Goal: Task Accomplishment & Management: Complete application form

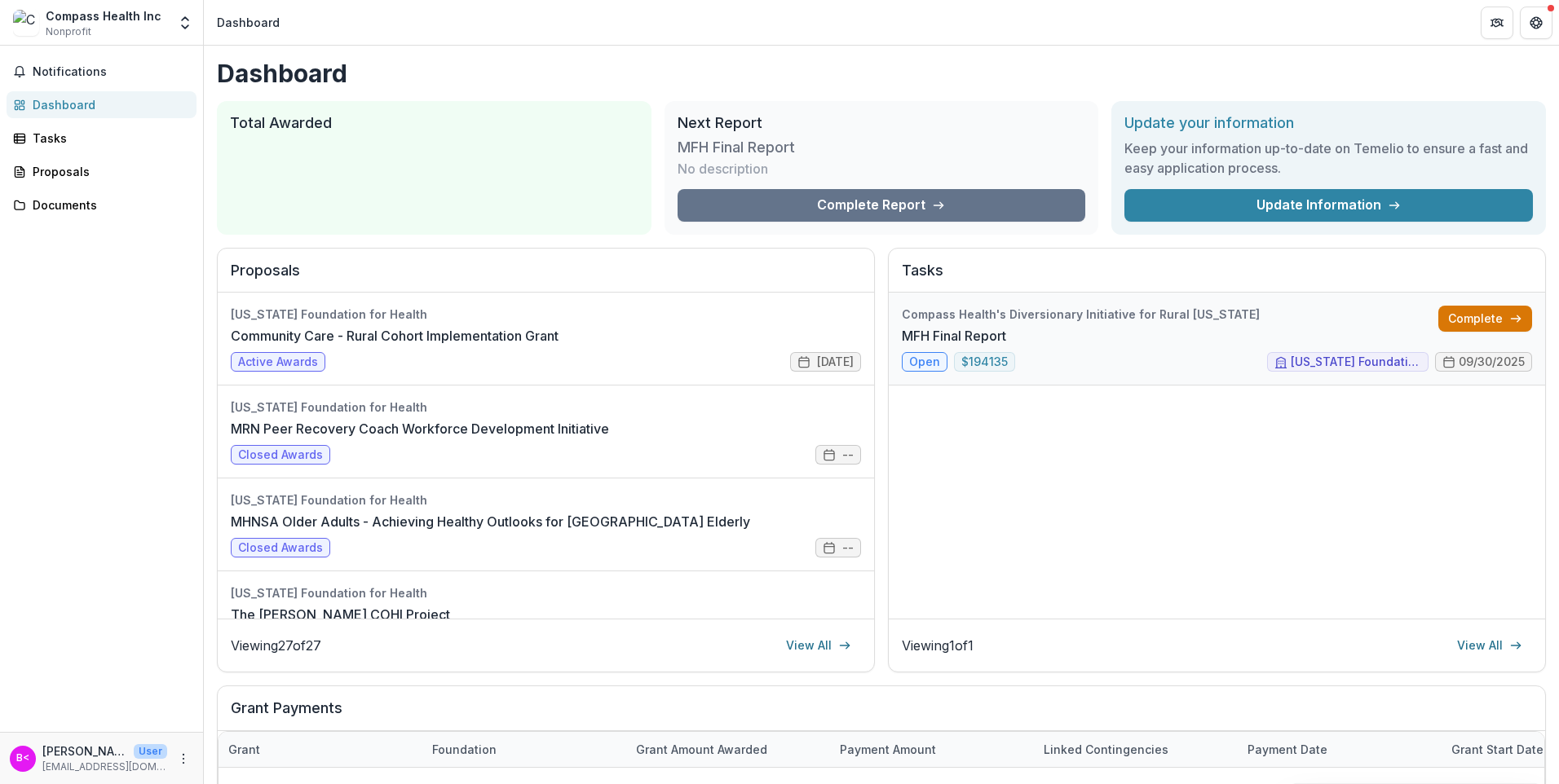
drag, startPoint x: 1462, startPoint y: 314, endPoint x: 1441, endPoint y: 311, distance: 21.2
click at [1460, 313] on link "Complete" at bounding box center [1485, 319] width 94 height 26
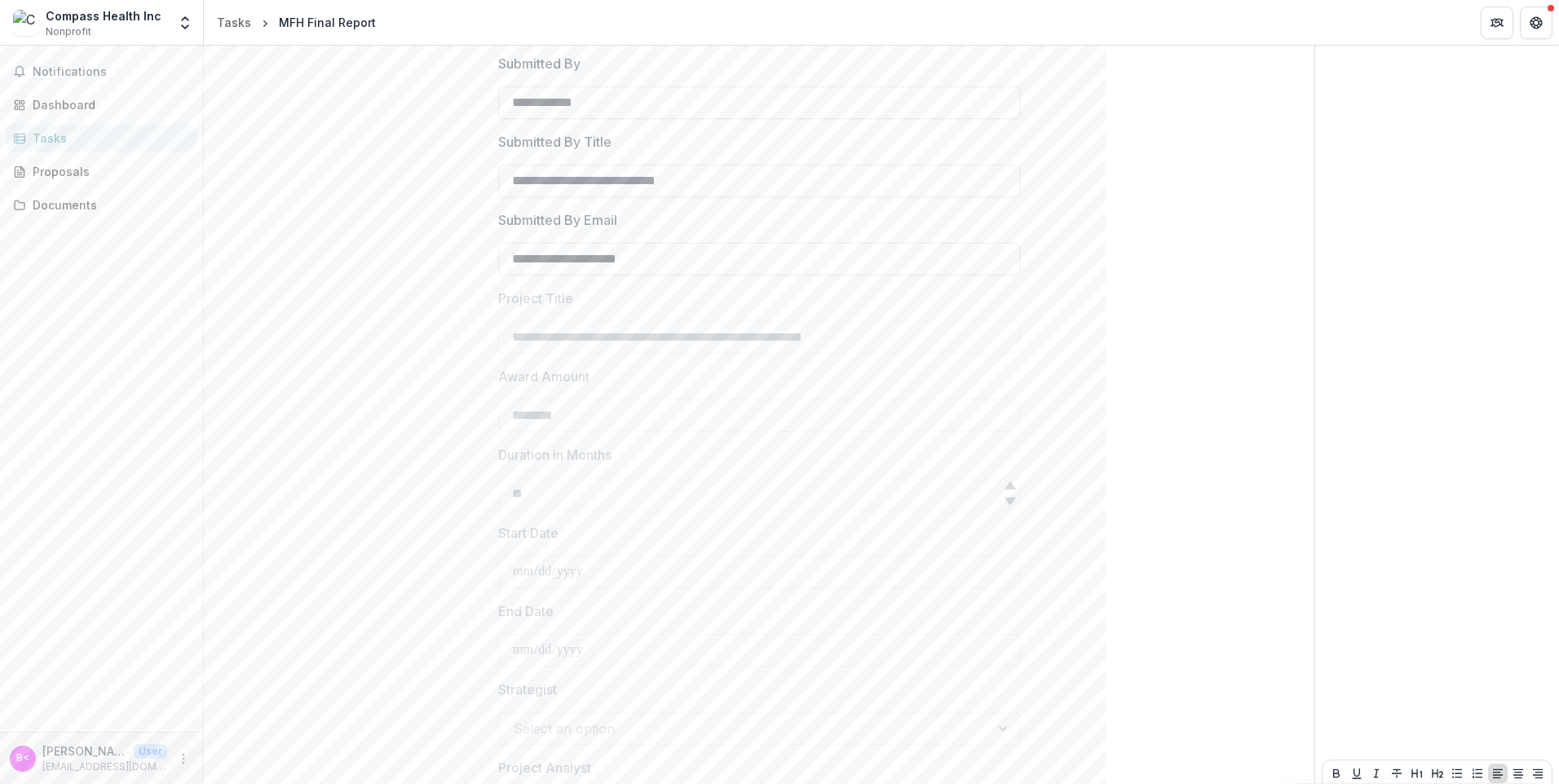
scroll to position [395, 0]
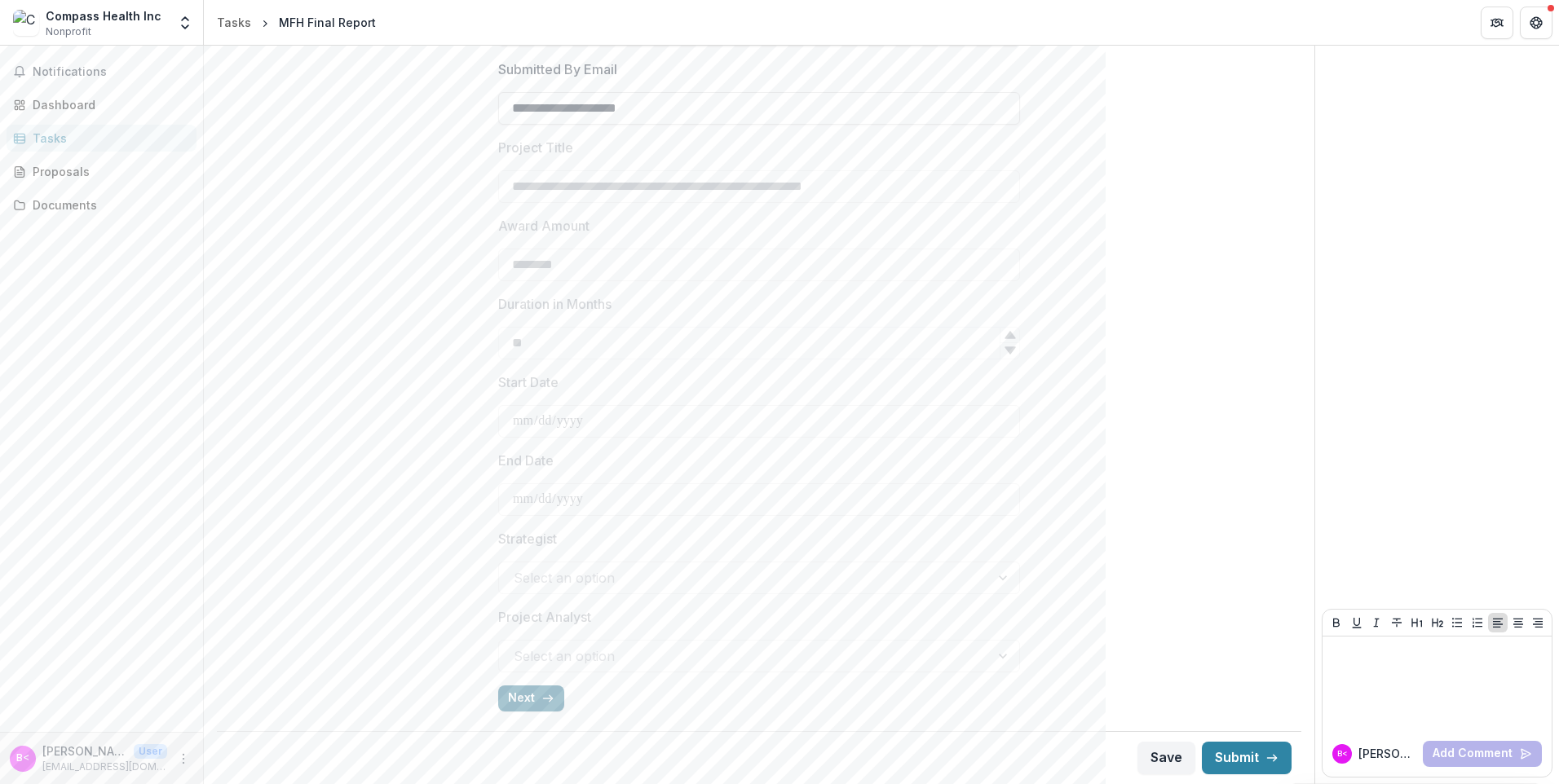
click at [532, 704] on button "Next" at bounding box center [531, 699] width 66 height 26
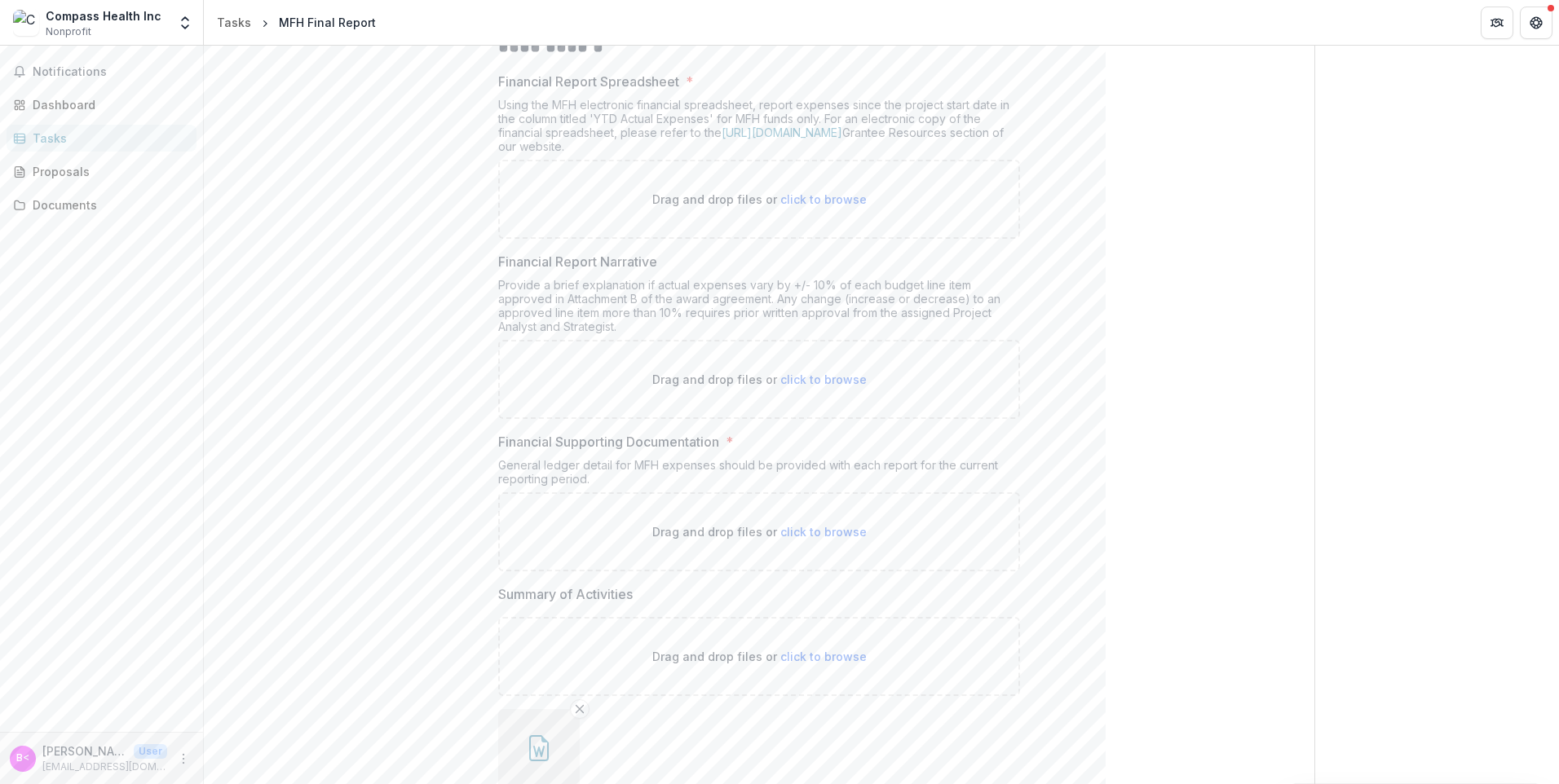
scroll to position [110, 0]
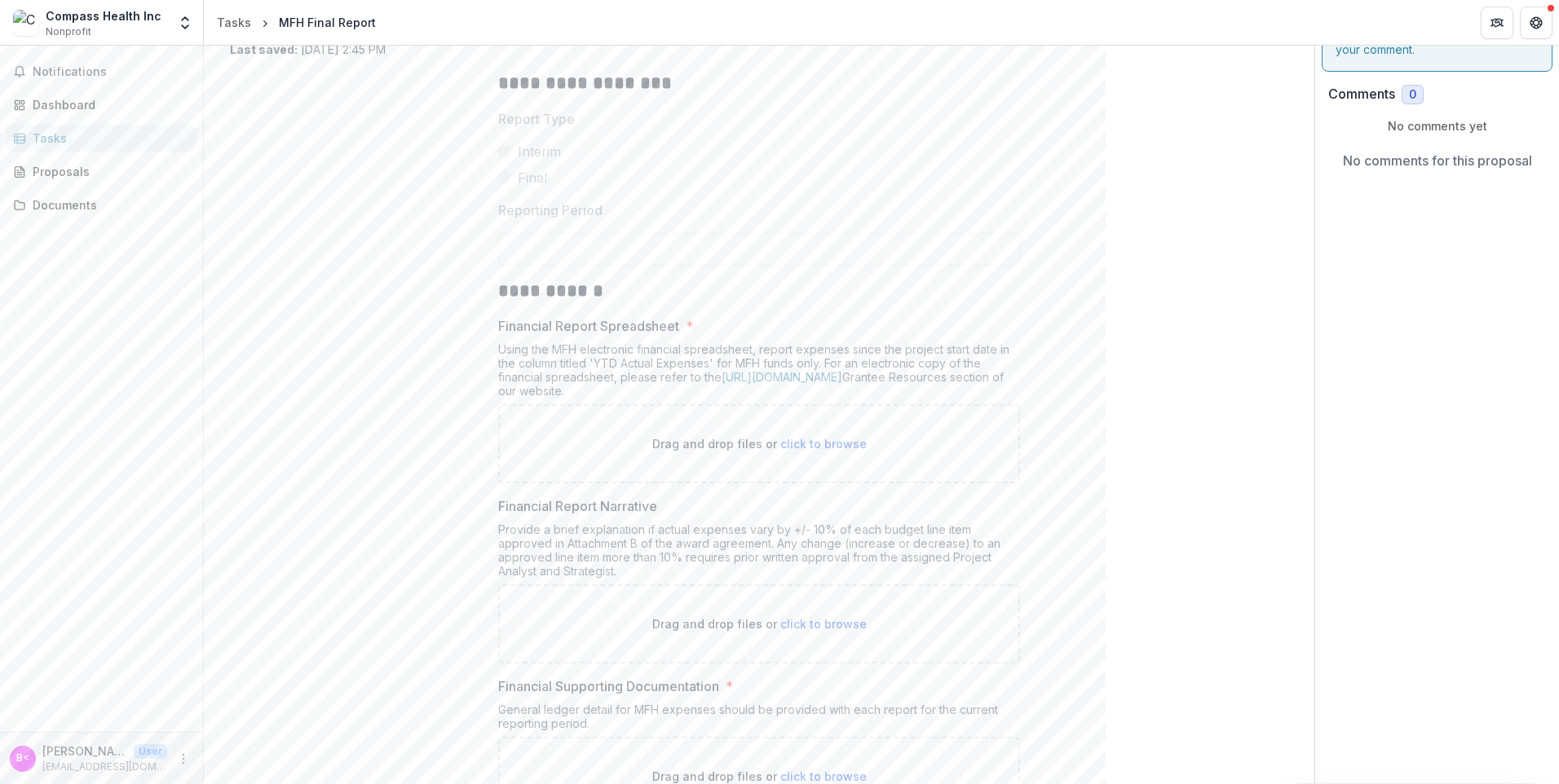
click at [814, 447] on span "click to browse" at bounding box center [823, 443] width 86 height 14
type input "**********"
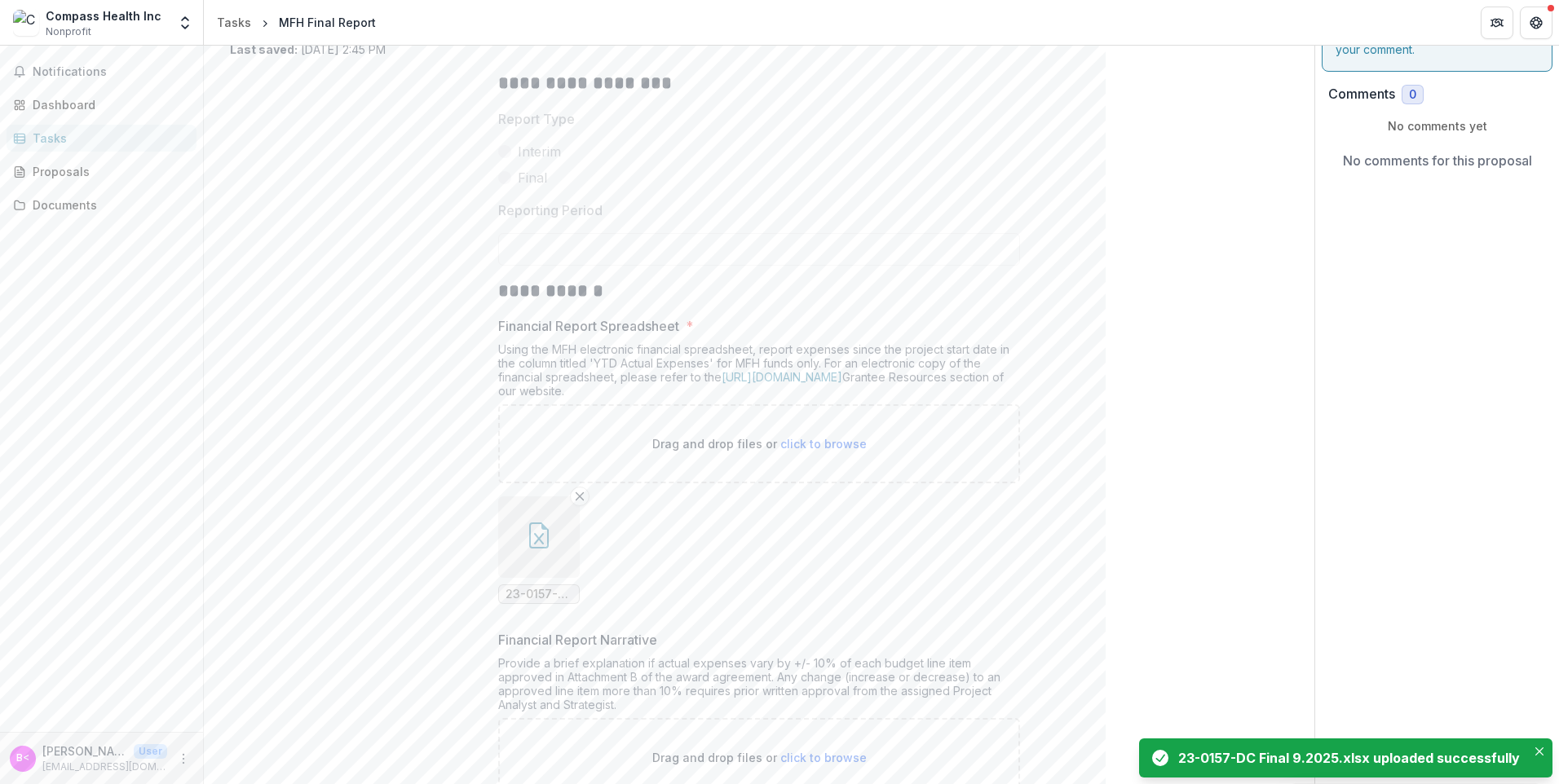
click at [535, 533] on icon "button" at bounding box center [539, 535] width 26 height 26
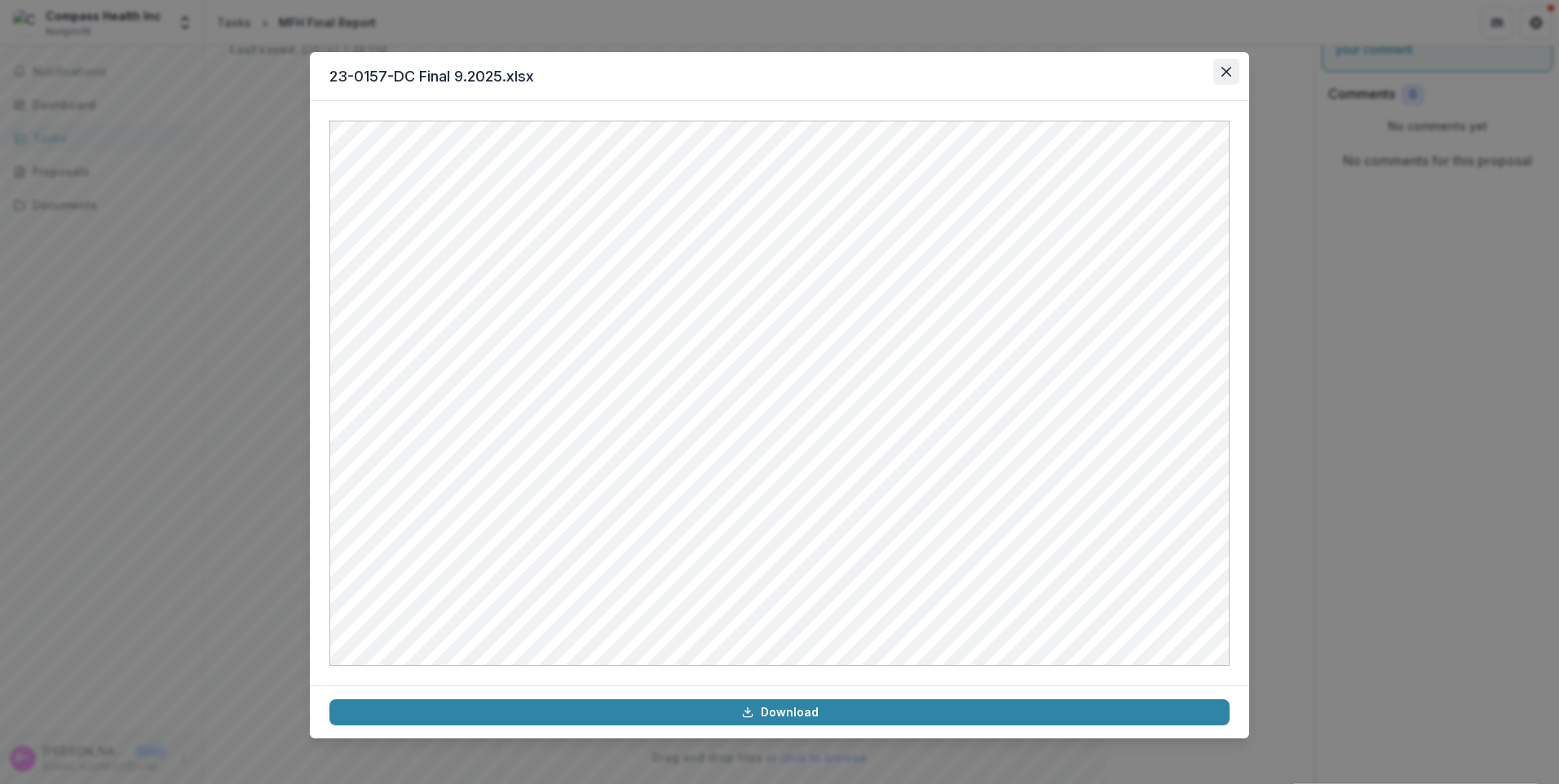
click at [1219, 74] on button "Close" at bounding box center [1226, 71] width 26 height 26
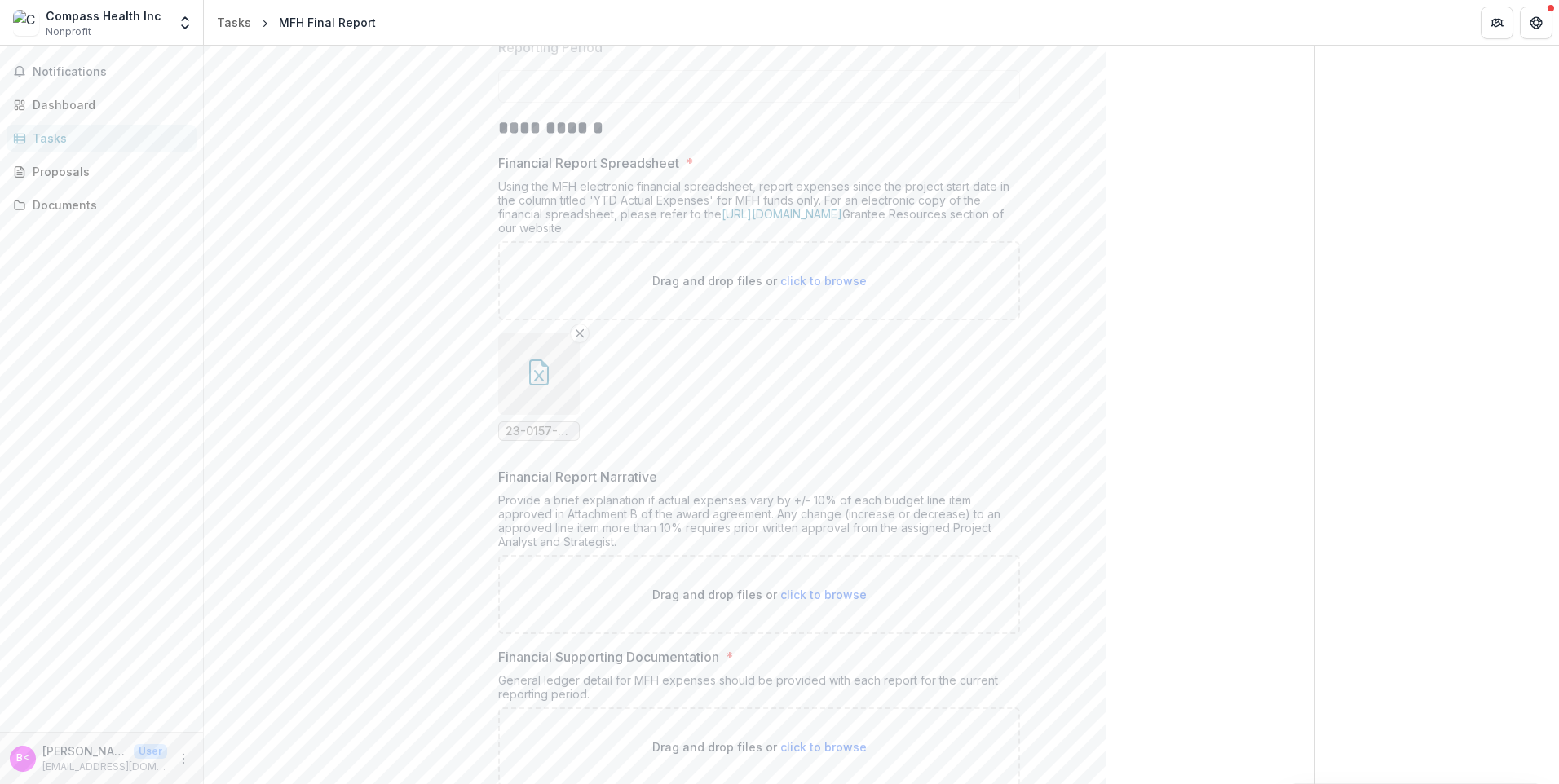
scroll to position [437, 0]
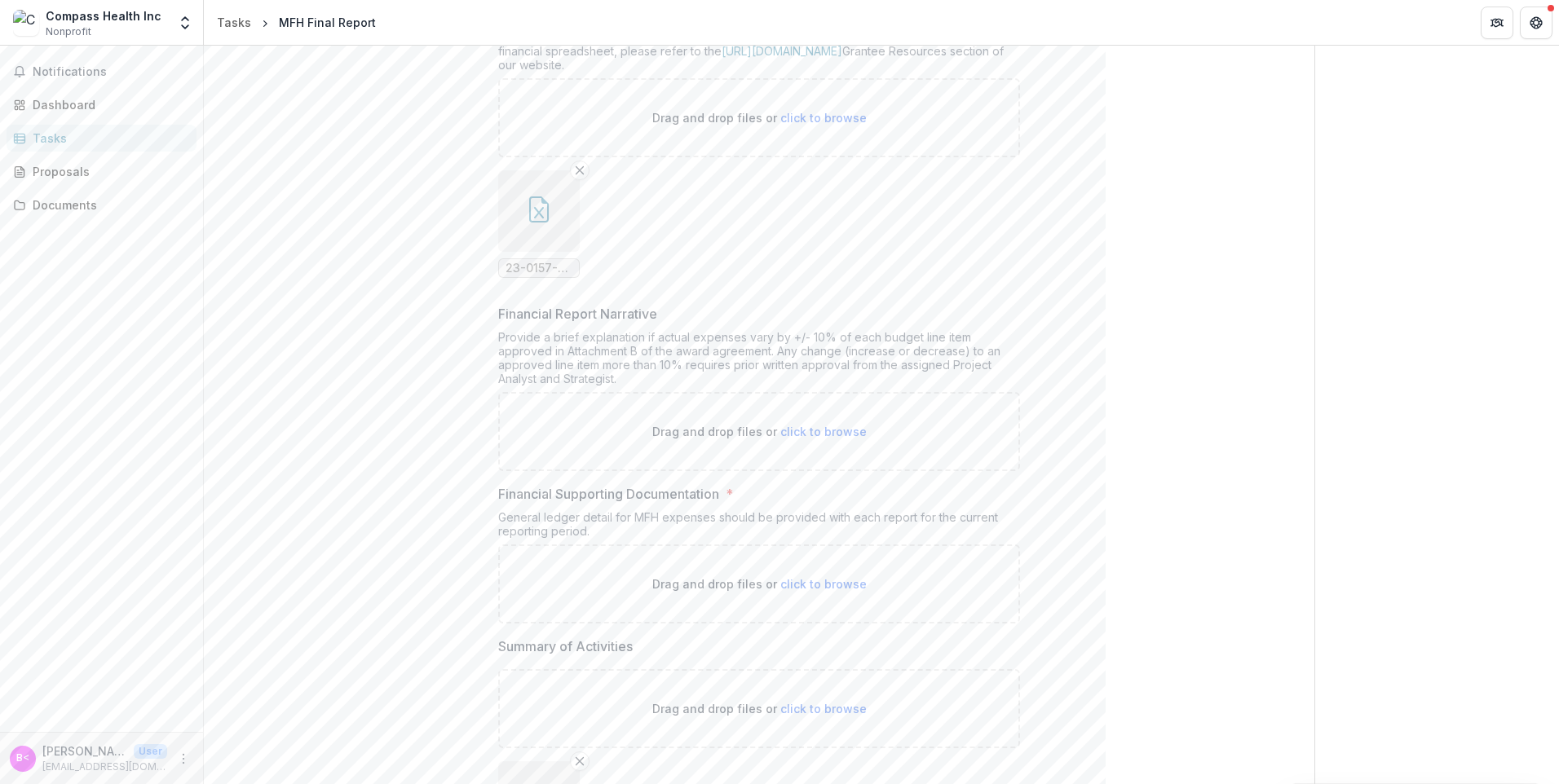
click at [817, 432] on span "click to browse" at bounding box center [823, 431] width 86 height 14
type input "**********"
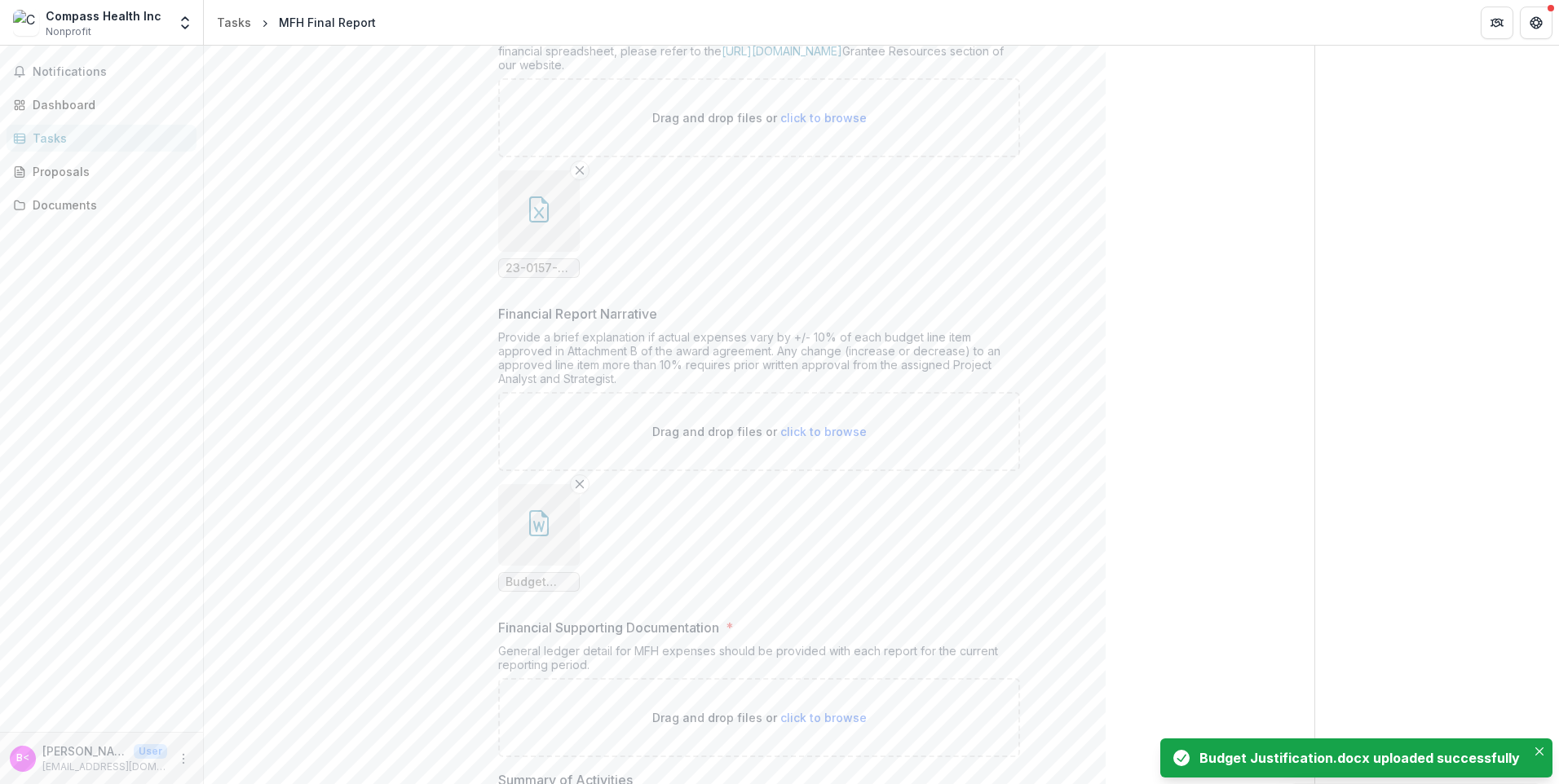
click at [530, 524] on icon "button" at bounding box center [539, 523] width 26 height 26
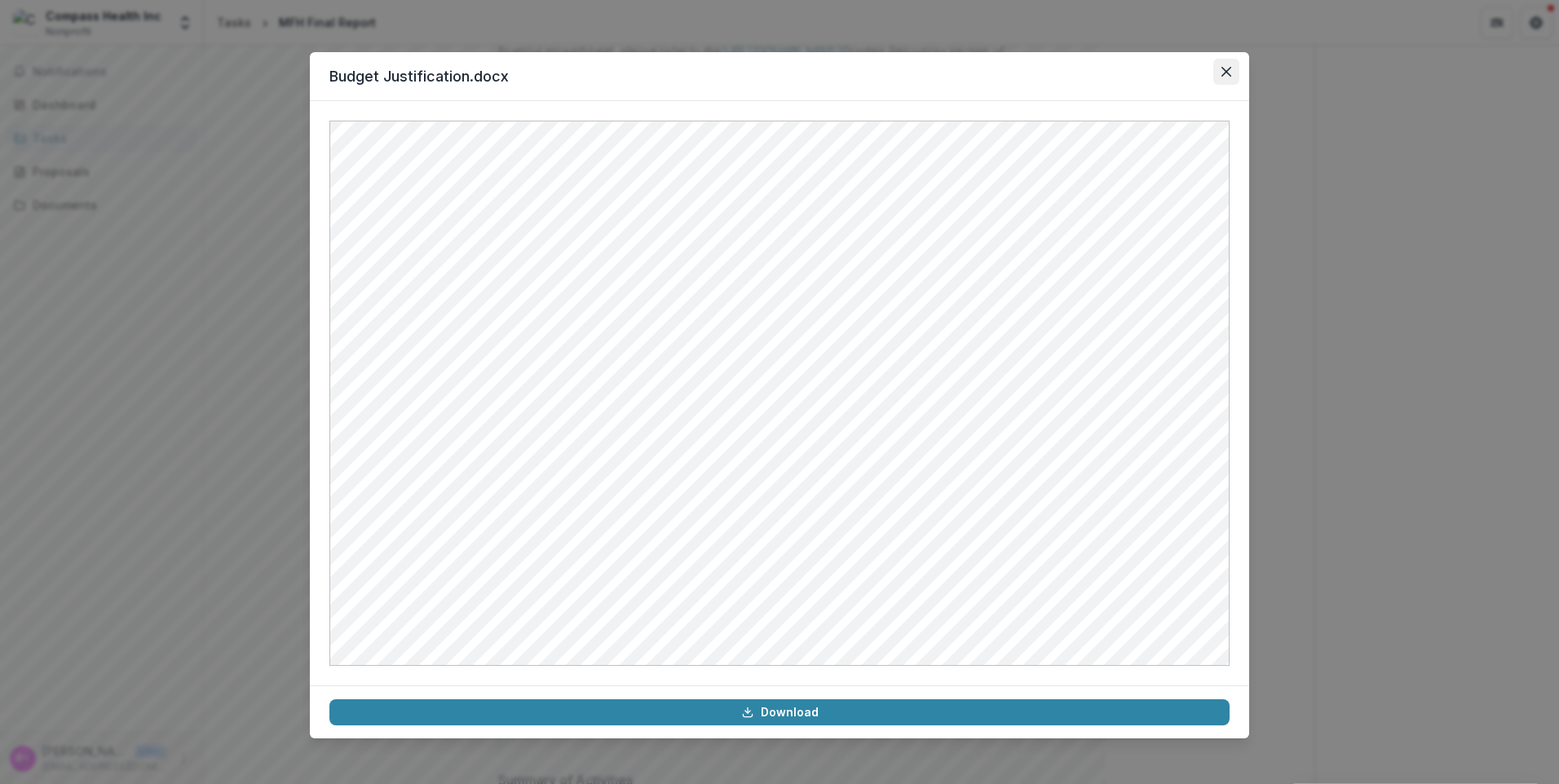
click at [1218, 75] on button "Close" at bounding box center [1226, 71] width 26 height 26
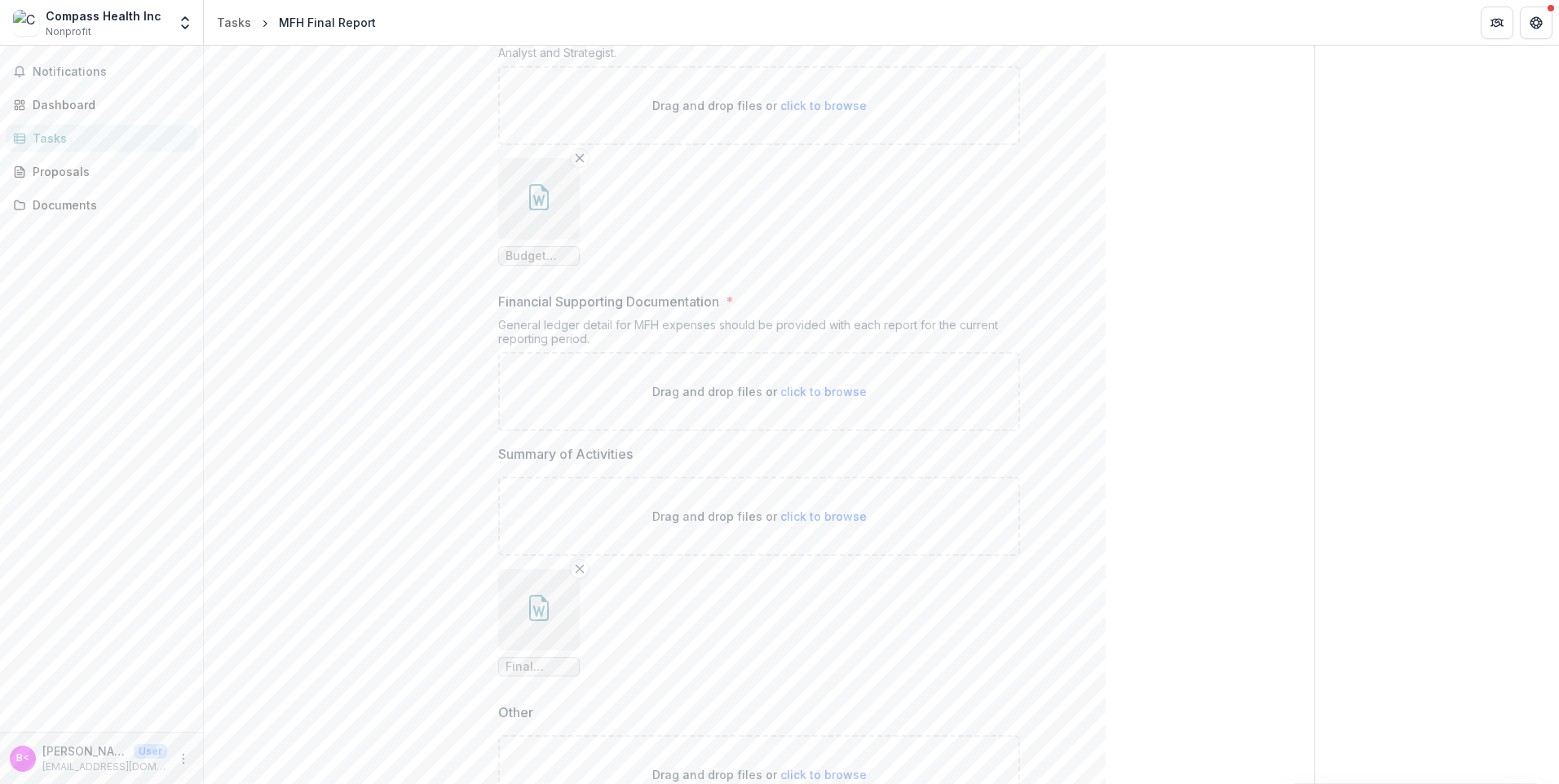
scroll to position [844, 0]
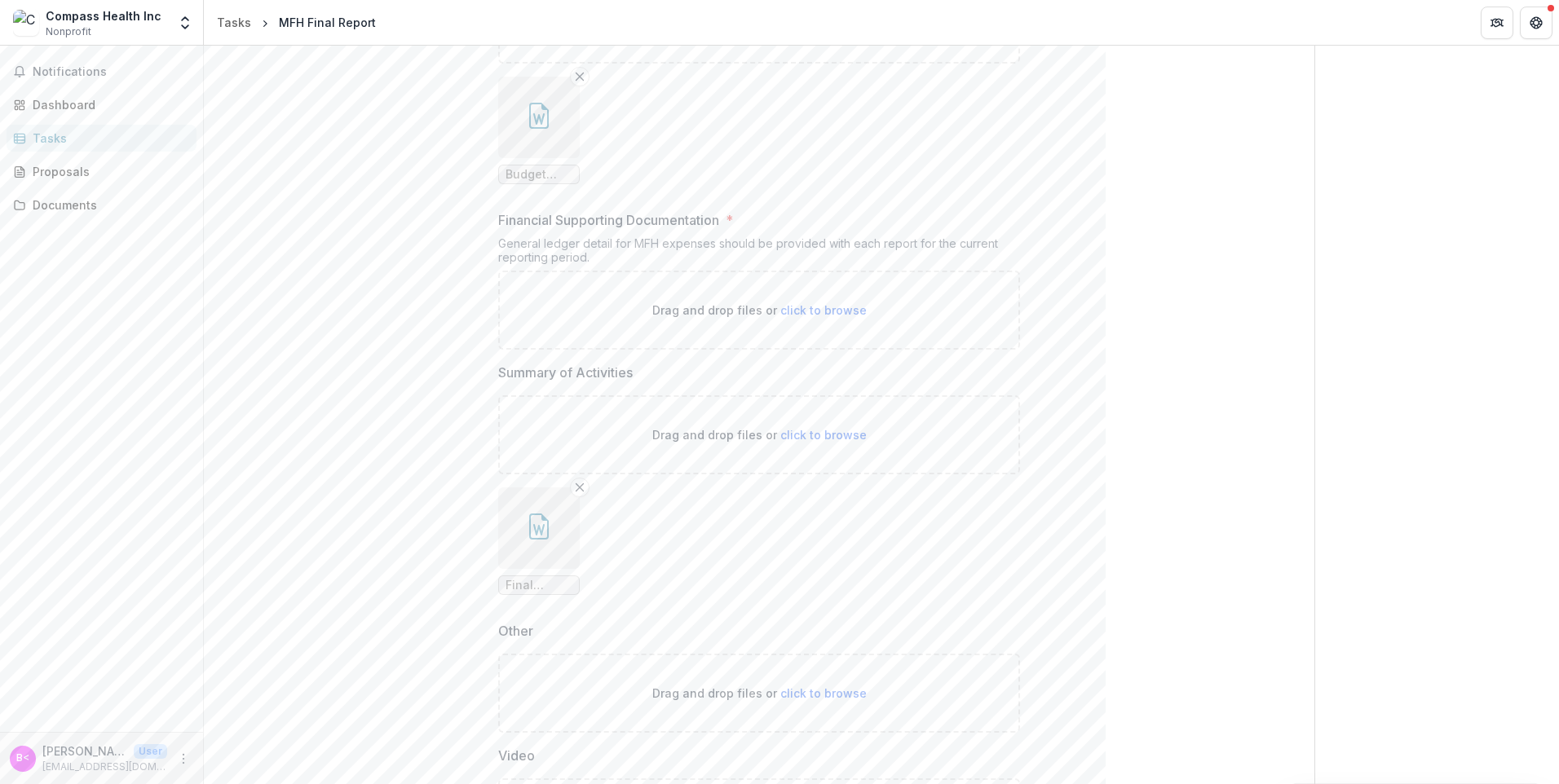
click at [805, 307] on span "click to browse" at bounding box center [823, 310] width 86 height 14
type input "**********"
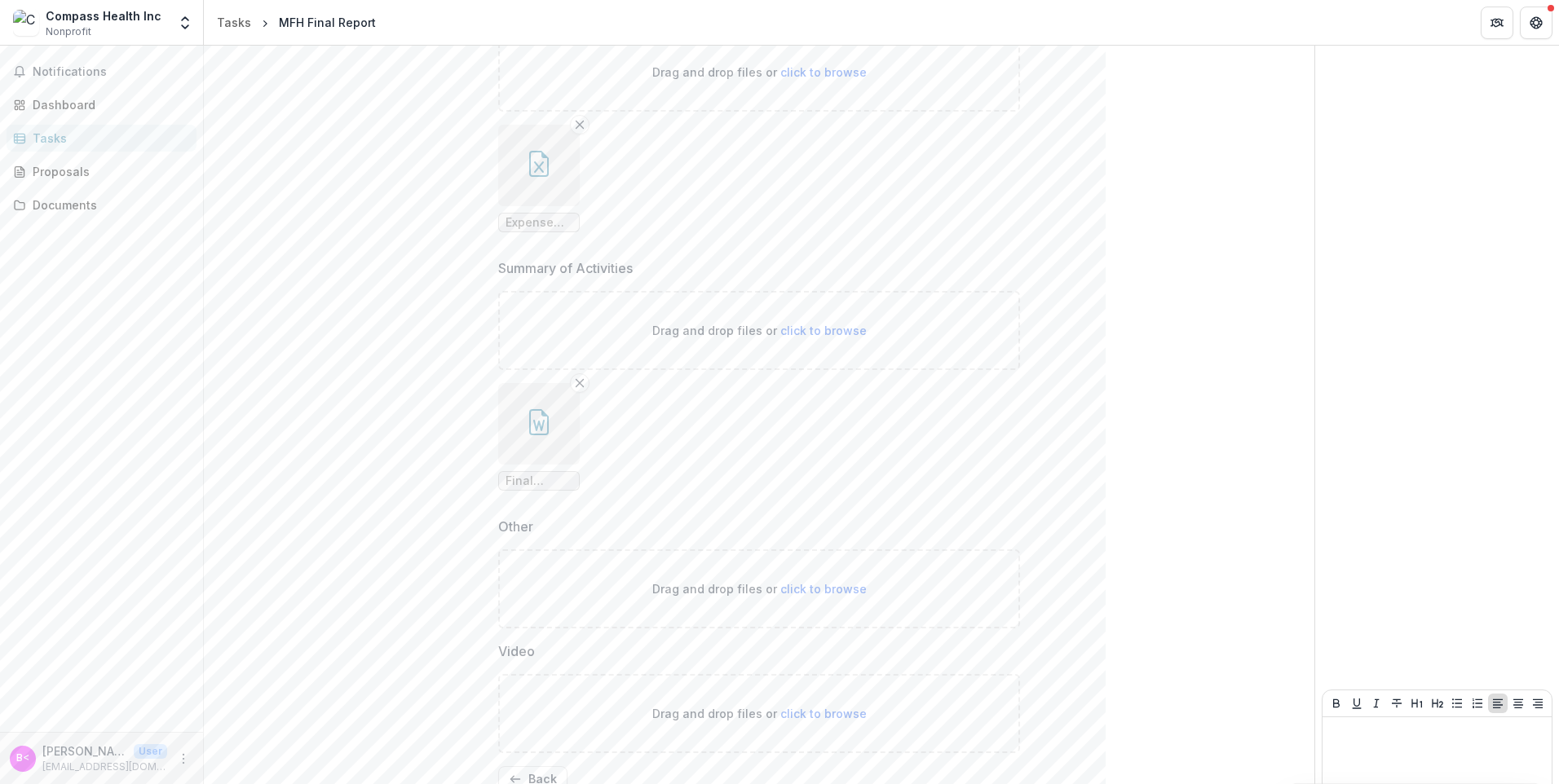
scroll to position [1164, 0]
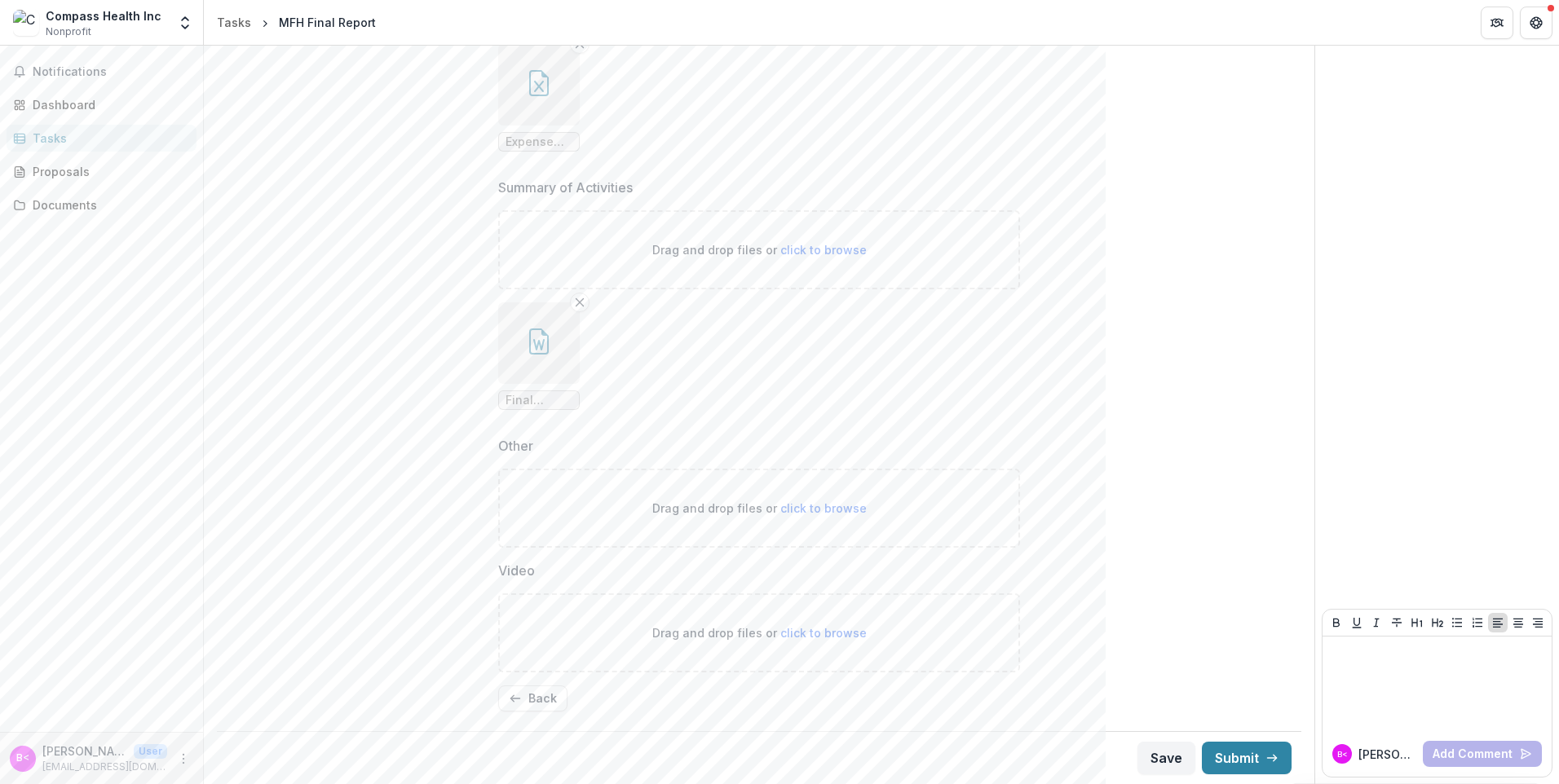
click at [830, 506] on span "click to browse" at bounding box center [823, 508] width 86 height 14
type input "**********"
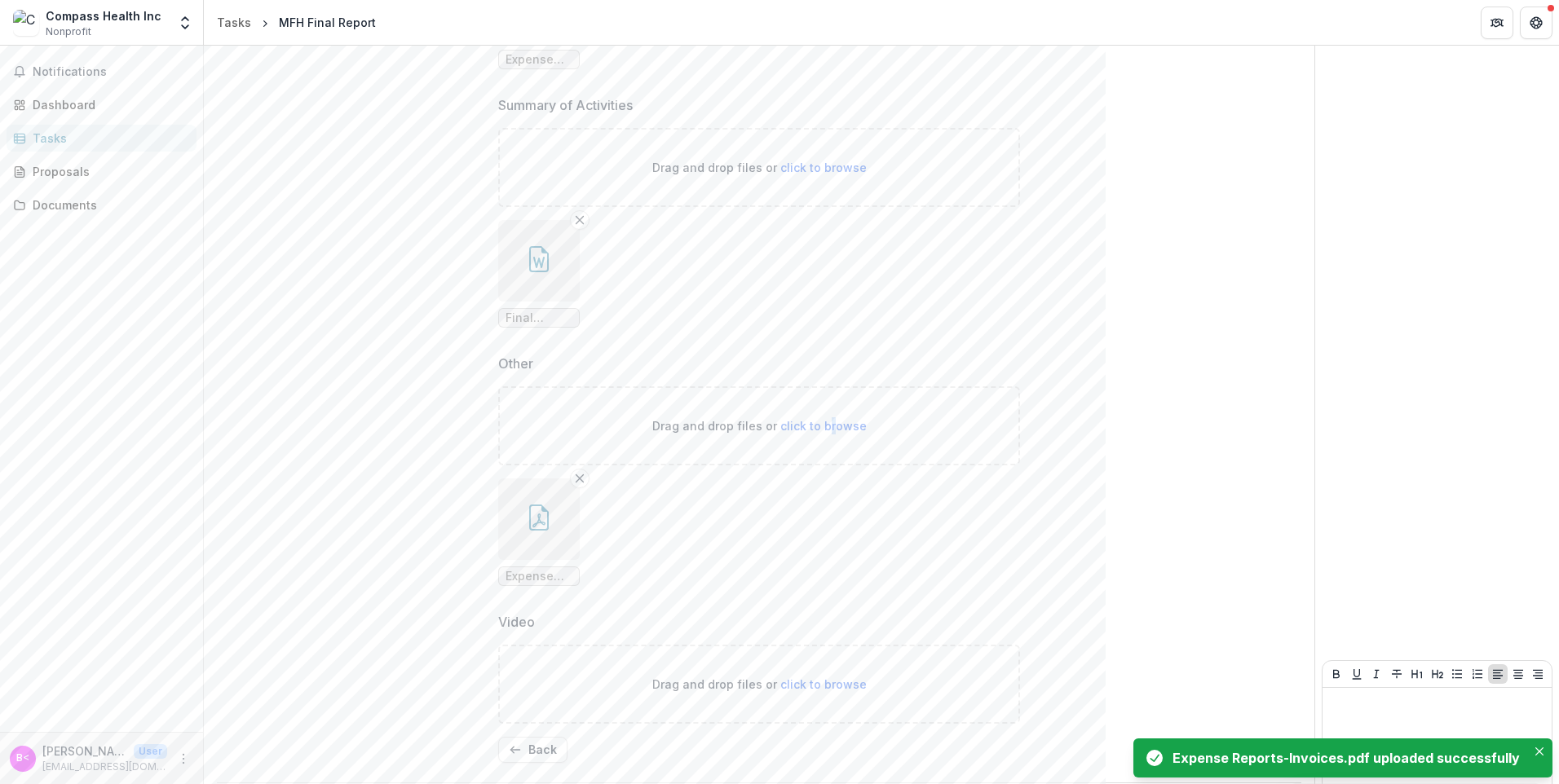
scroll to position [1298, 0]
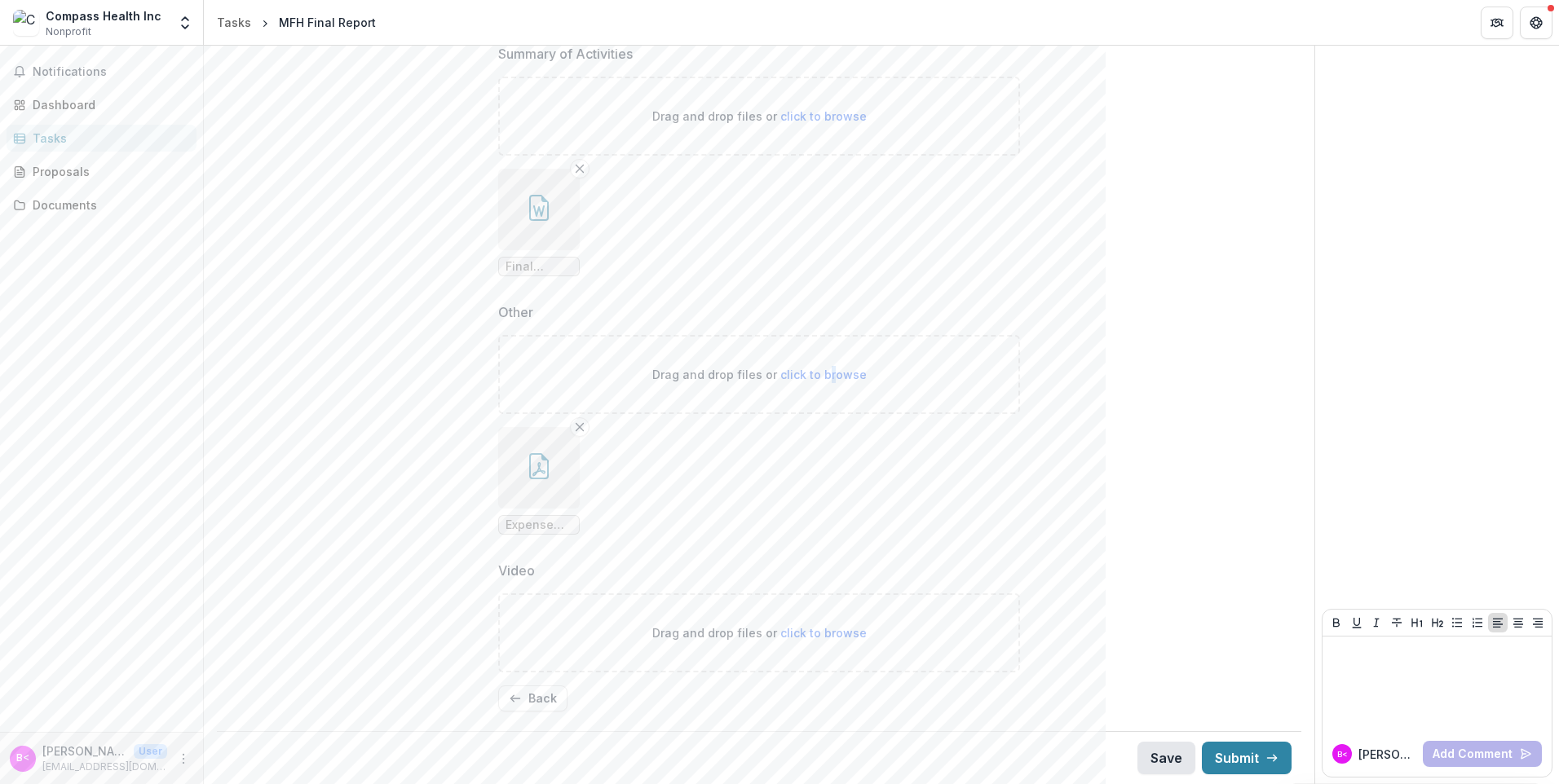
click at [1165, 757] on button "Save" at bounding box center [1166, 758] width 58 height 32
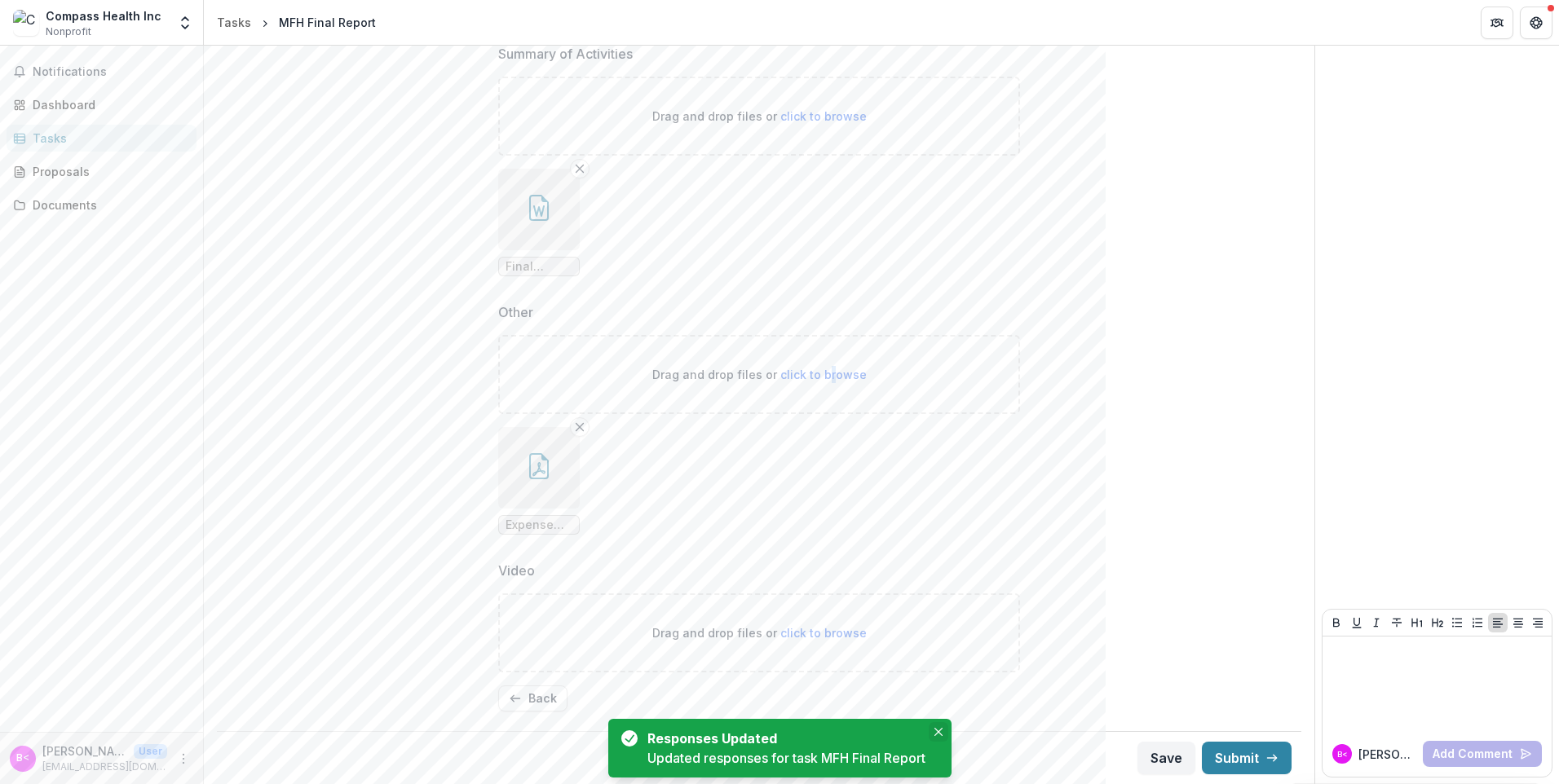
click at [934, 730] on icon "Close" at bounding box center [938, 732] width 8 height 8
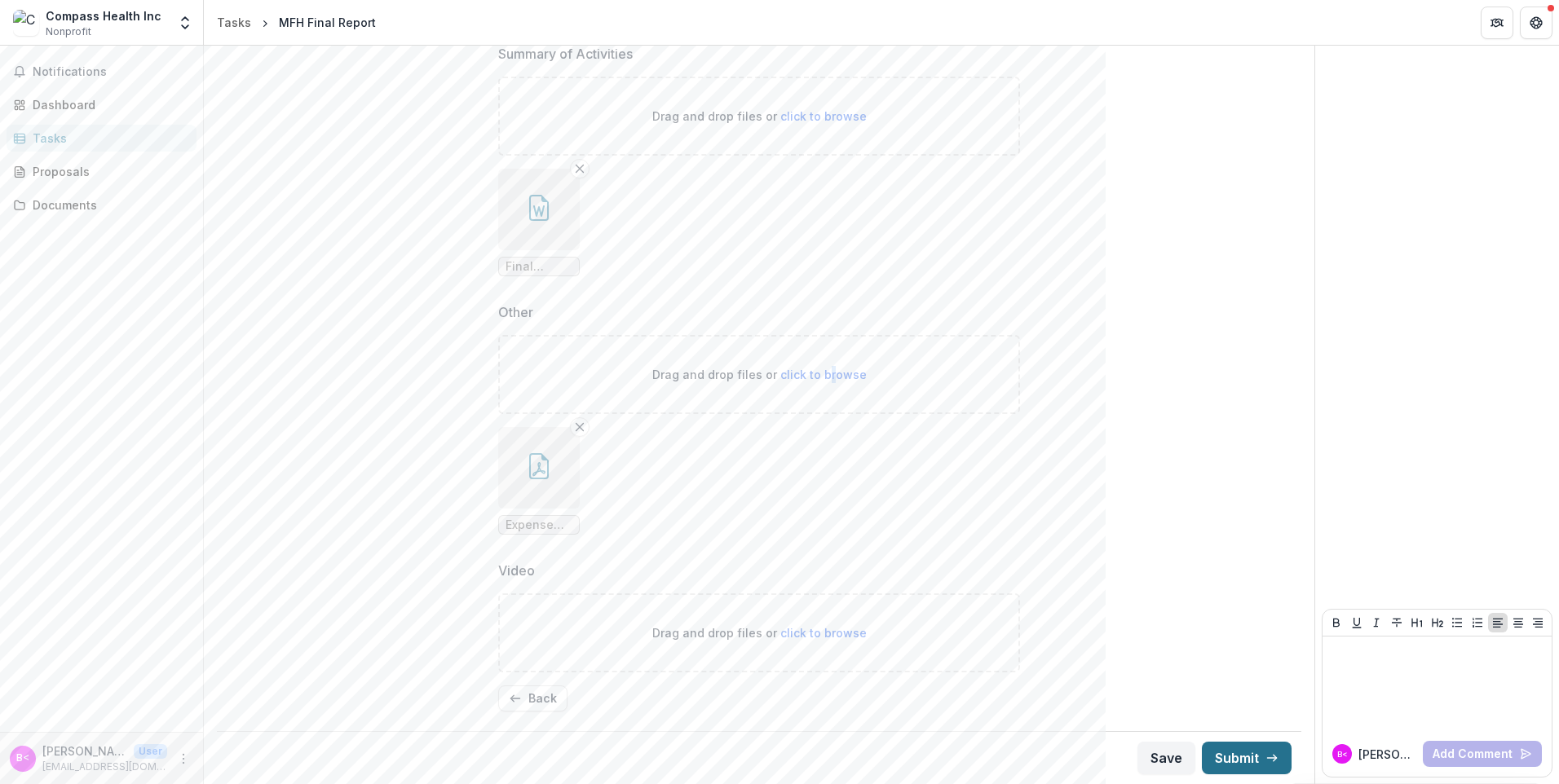
click at [1220, 753] on button "Submit" at bounding box center [1246, 758] width 90 height 32
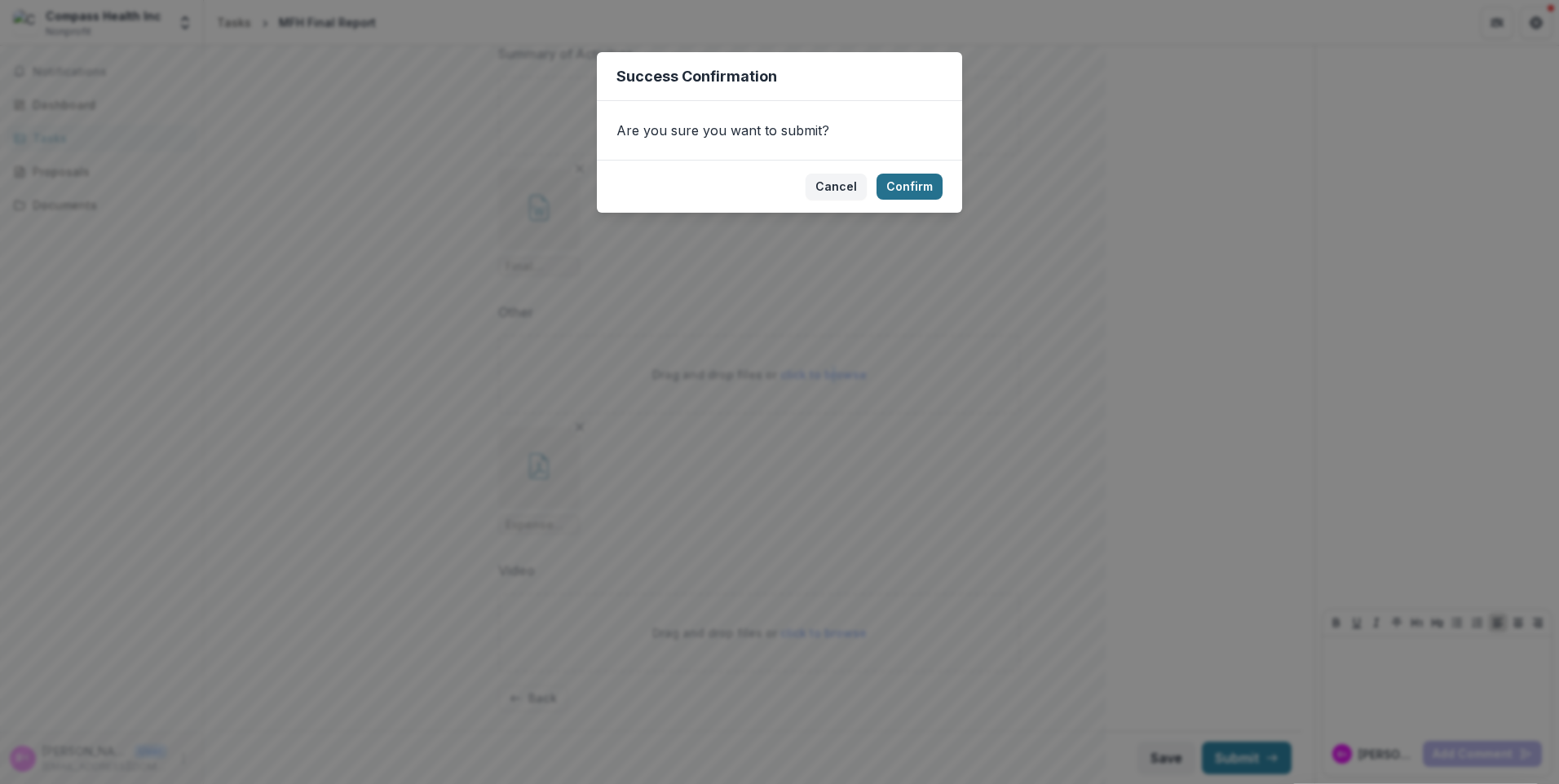
click at [905, 185] on button "Confirm" at bounding box center [909, 186] width 66 height 26
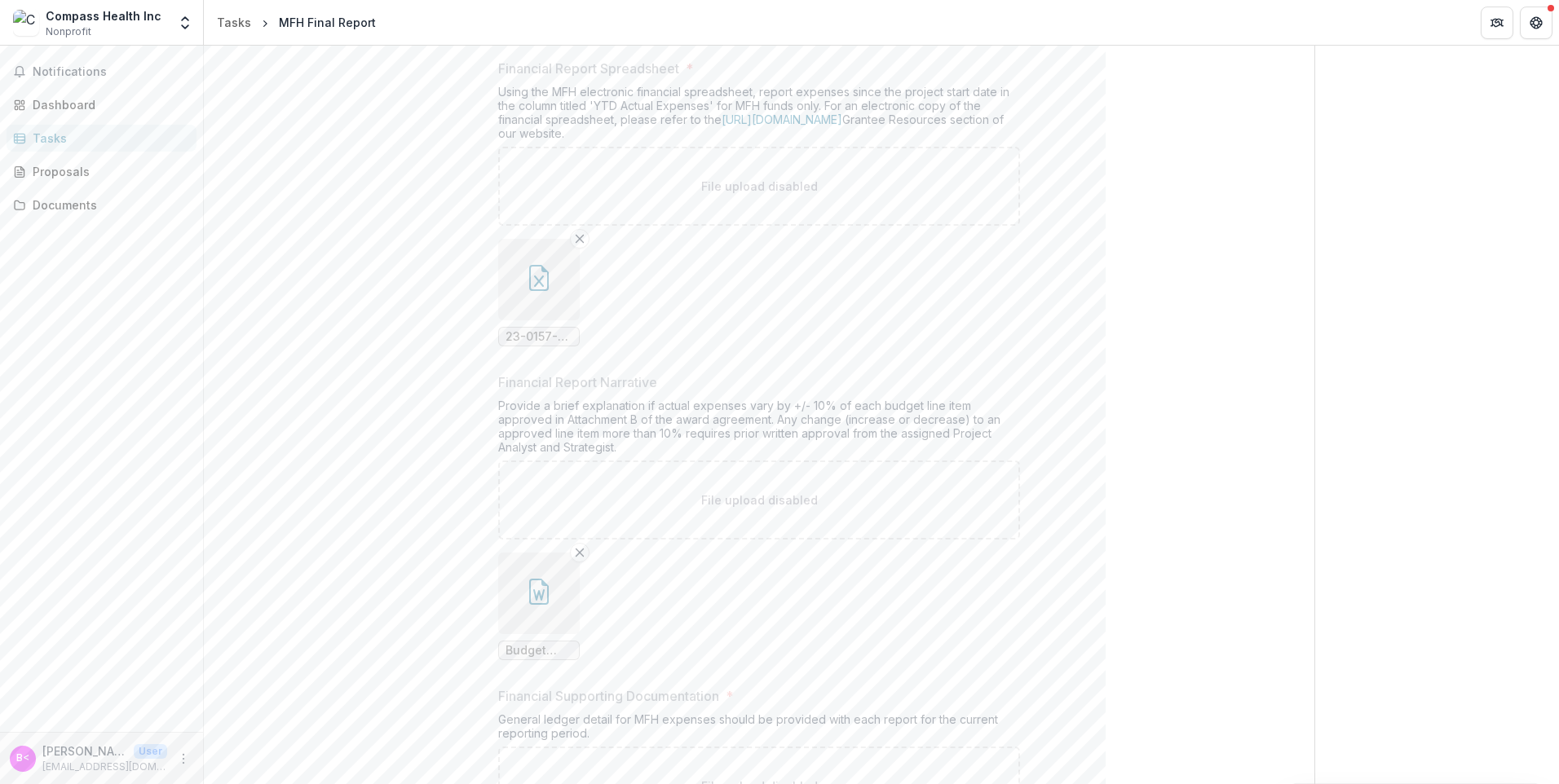
scroll to position [0, 0]
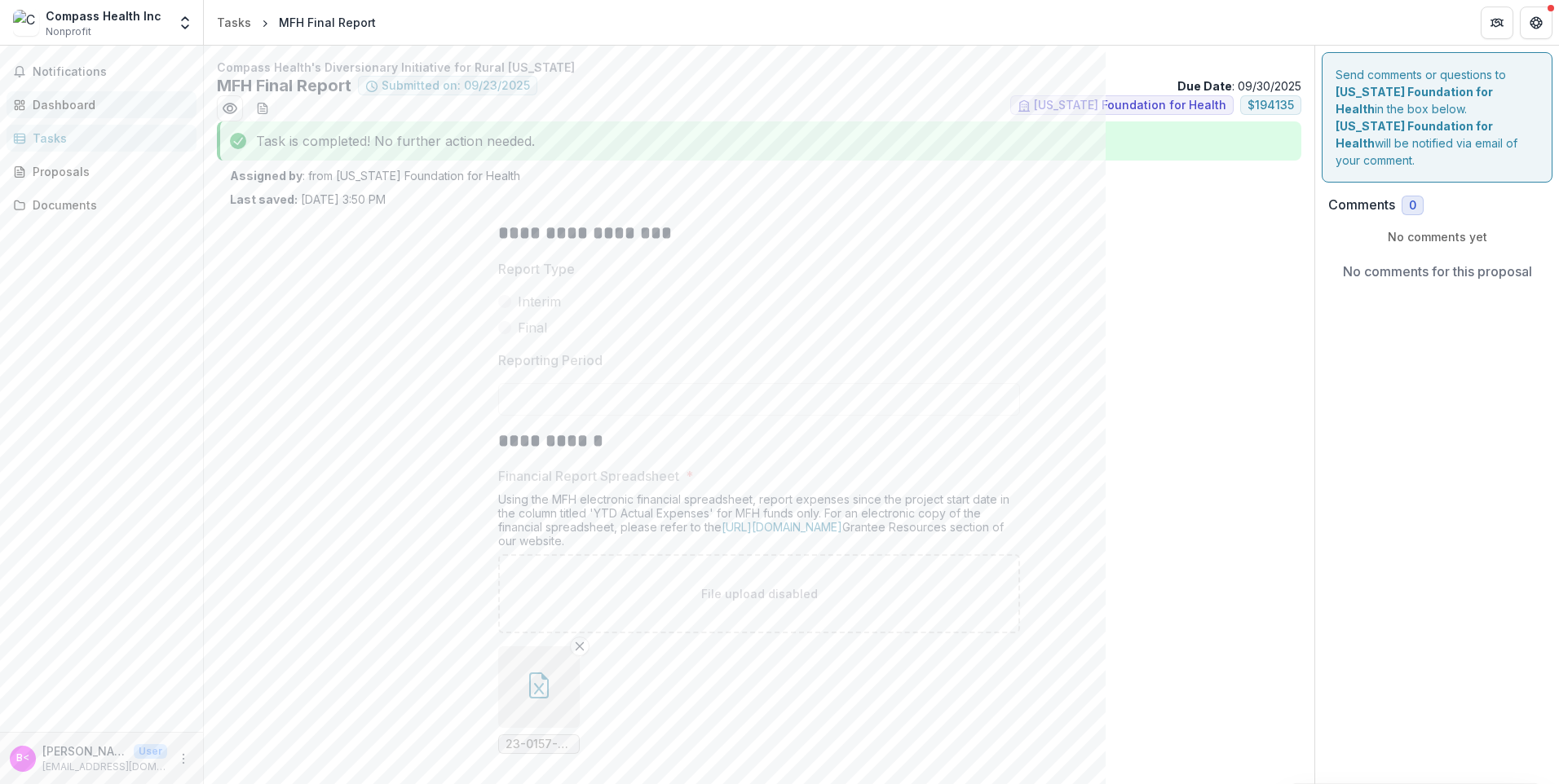
click at [71, 101] on div "Dashboard" at bounding box center [108, 105] width 151 height 17
